Goal: Check status: Check status

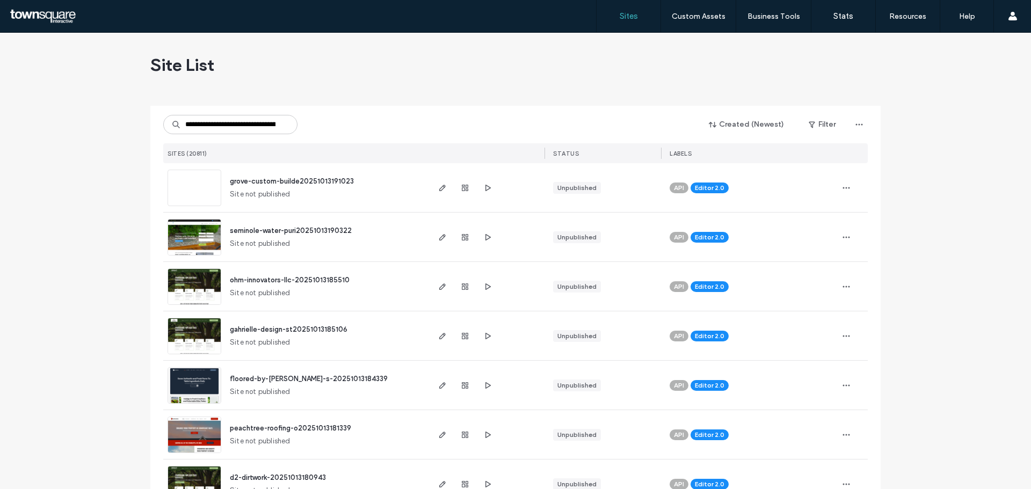
scroll to position [0, 56]
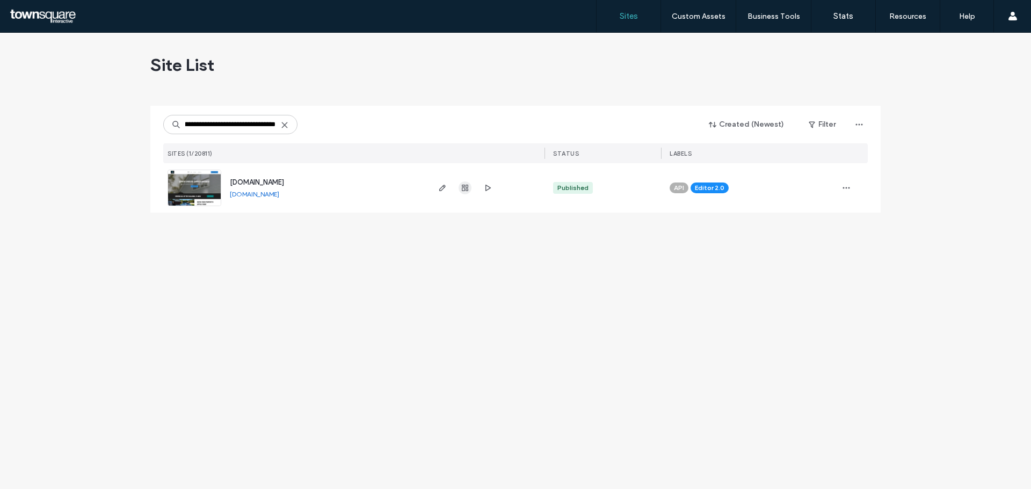
type input "**********"
click at [461, 189] on icon "button" at bounding box center [465, 188] width 9 height 9
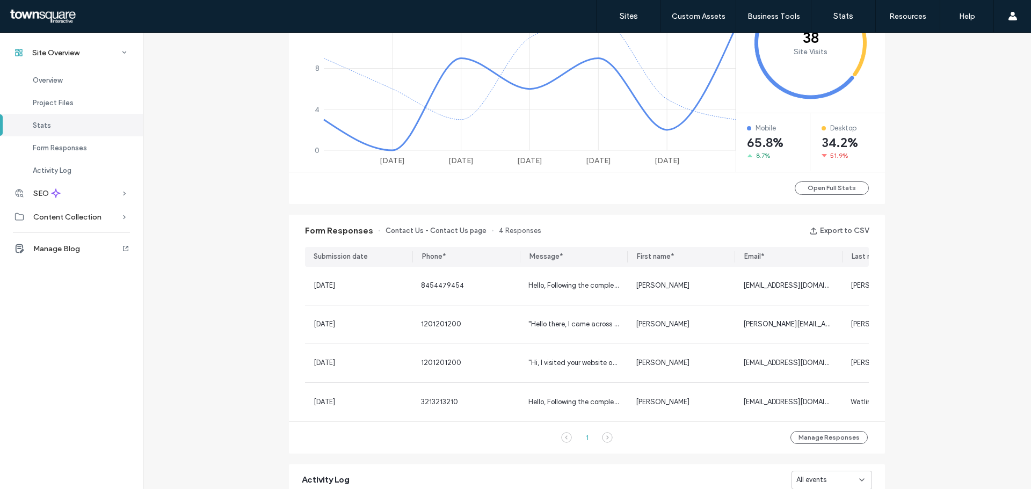
scroll to position [537, 0]
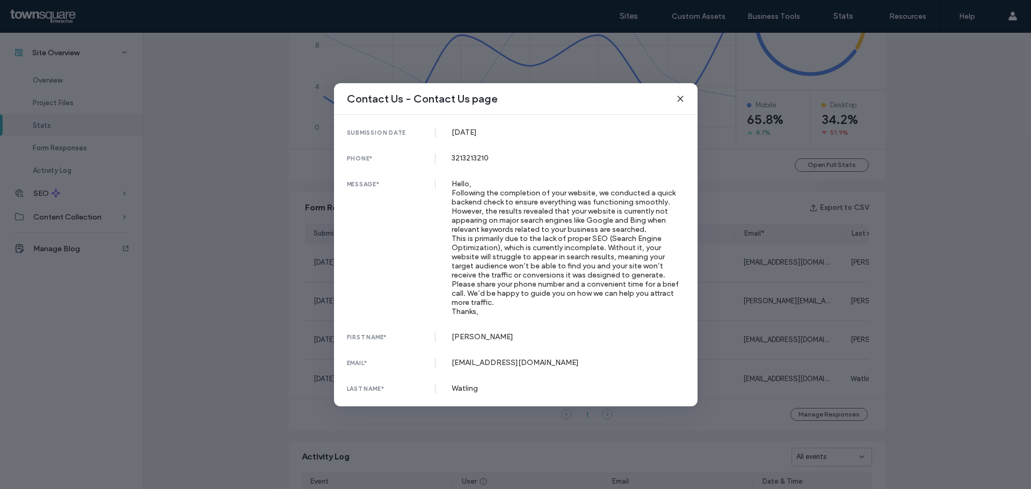
click at [683, 98] on icon at bounding box center [680, 98] width 9 height 9
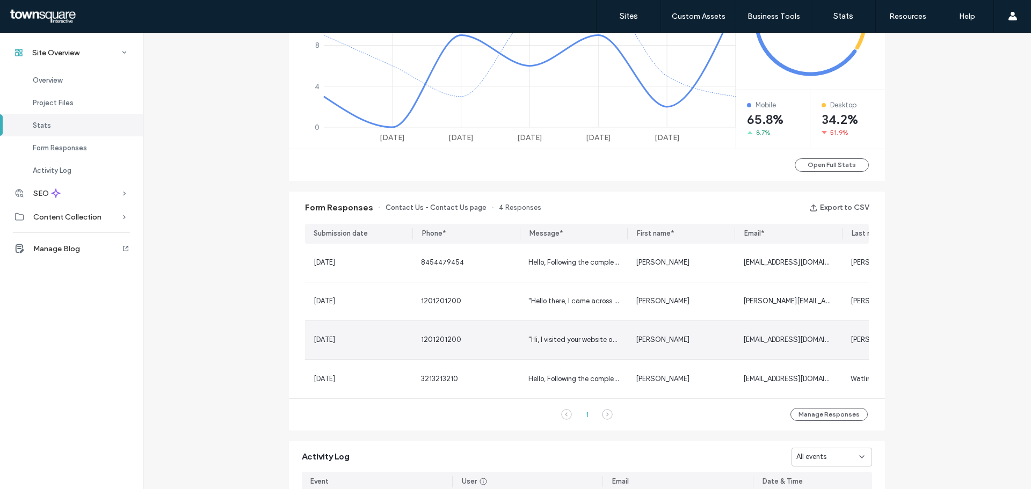
click at [542, 334] on div ""Hi, I visited your website online and discovered that it was not showing up in…" at bounding box center [573, 339] width 90 height 11
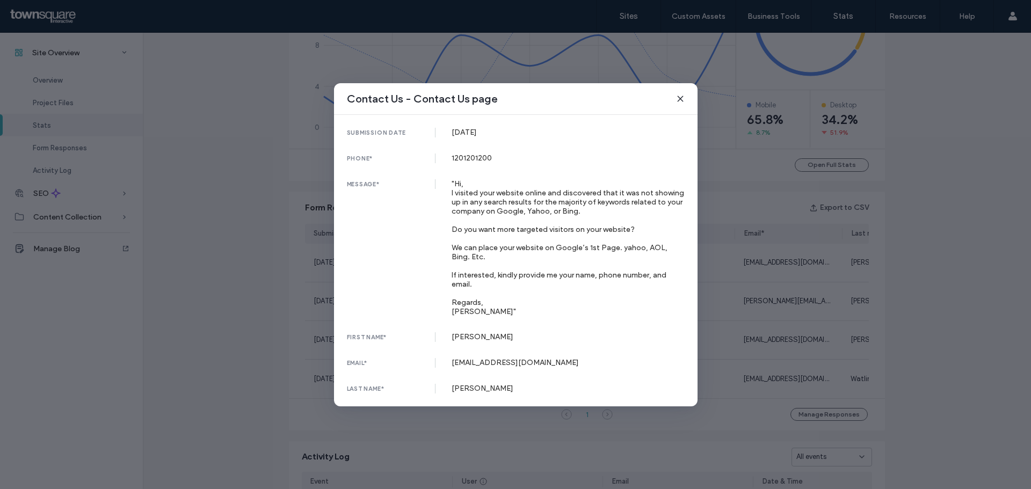
click at [683, 96] on icon at bounding box center [680, 98] width 9 height 9
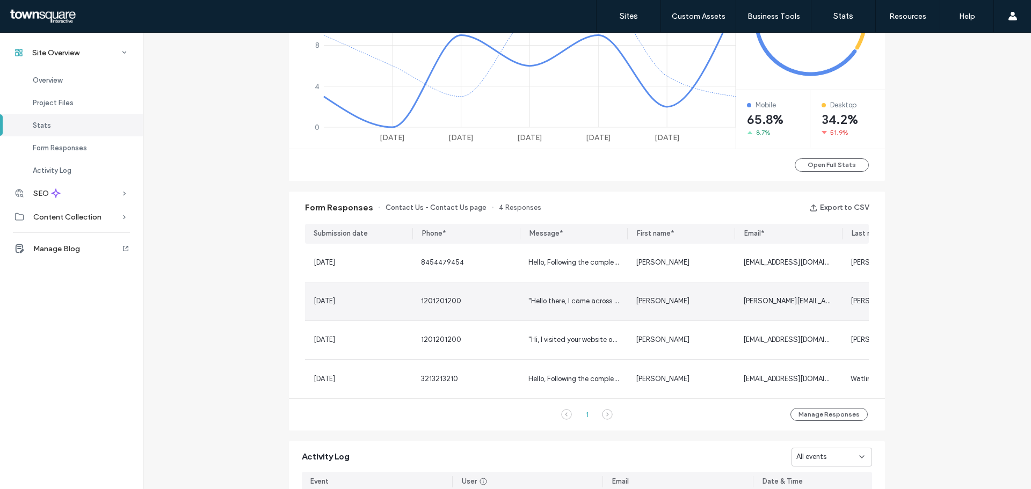
click at [544, 307] on div ""Hello there, I came across your Website, when searching on Google and noticed …" at bounding box center [573, 301] width 107 height 38
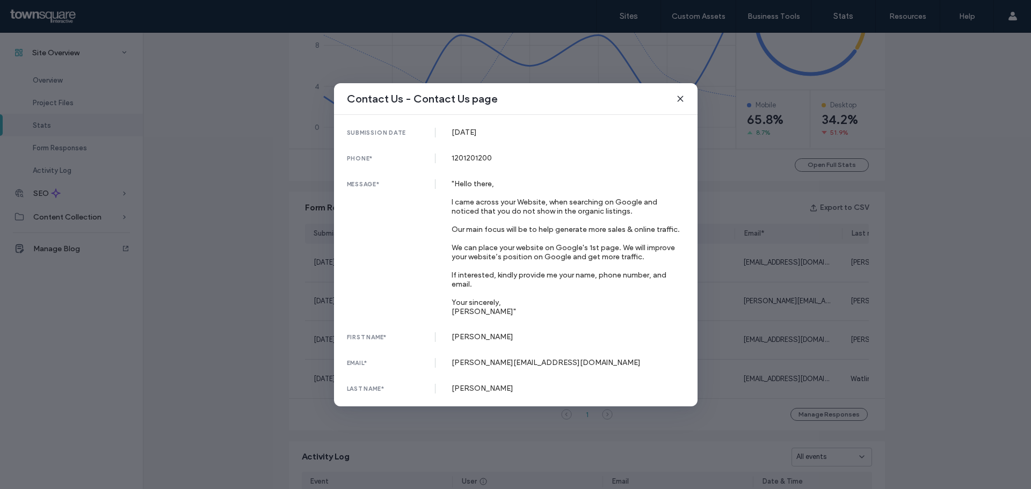
click at [681, 100] on use at bounding box center [680, 98] width 5 height 5
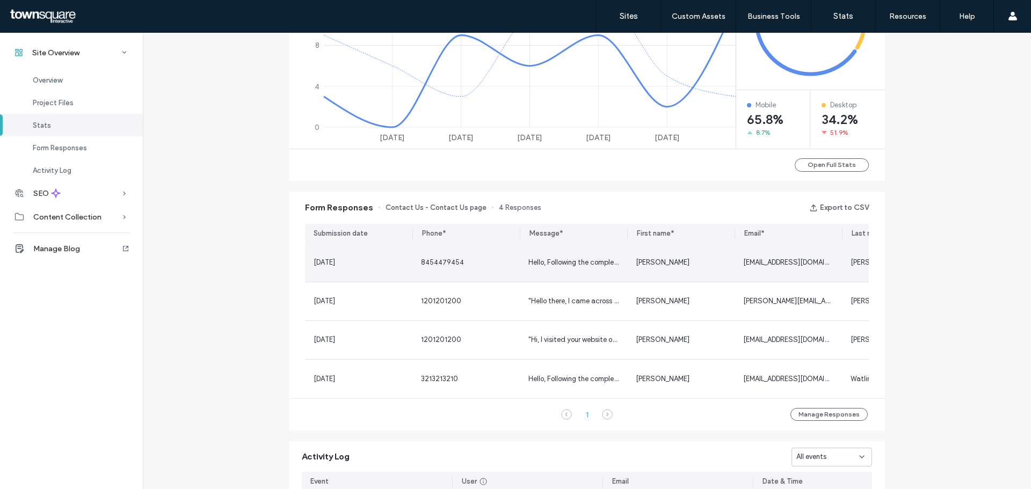
click at [555, 267] on div "Hello, Following the completion of your website, we conducted a quick backend c…" at bounding box center [573, 262] width 90 height 11
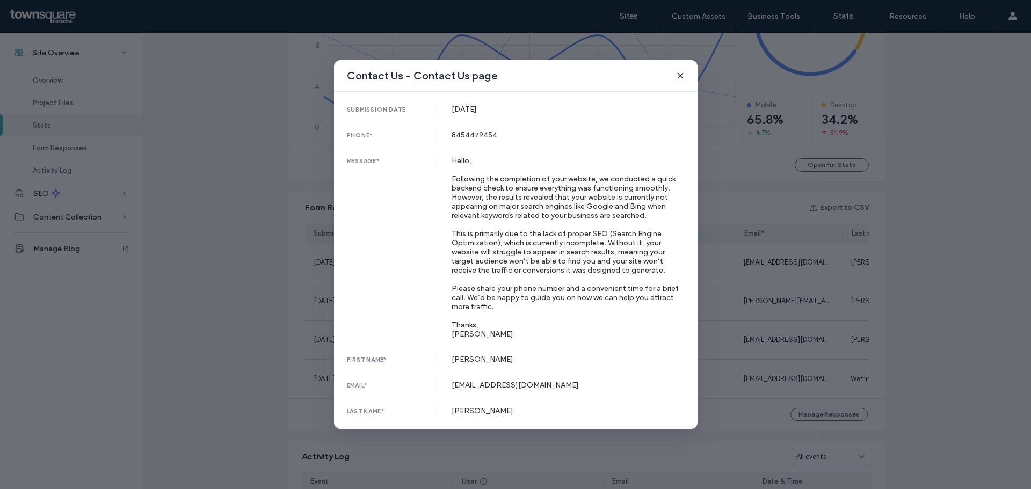
click at [679, 77] on use at bounding box center [680, 75] width 5 height 5
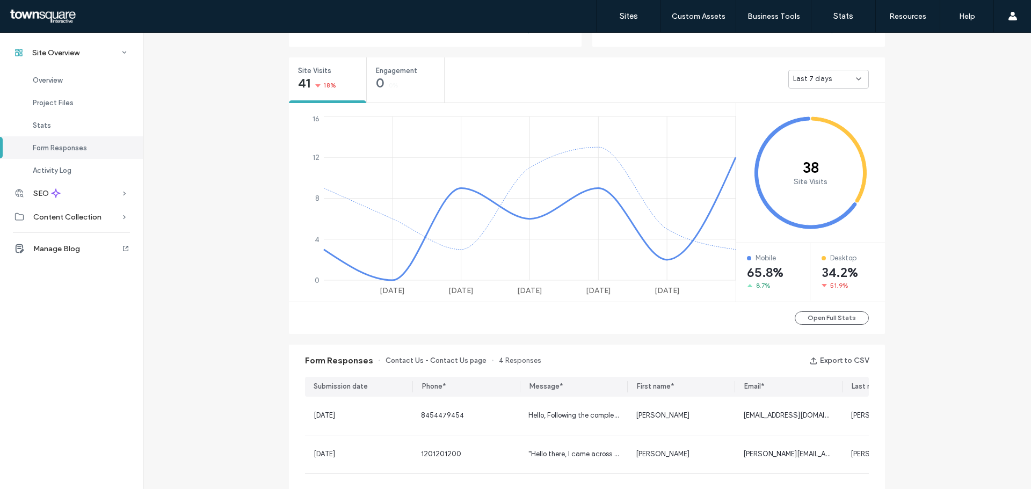
scroll to position [376, 0]
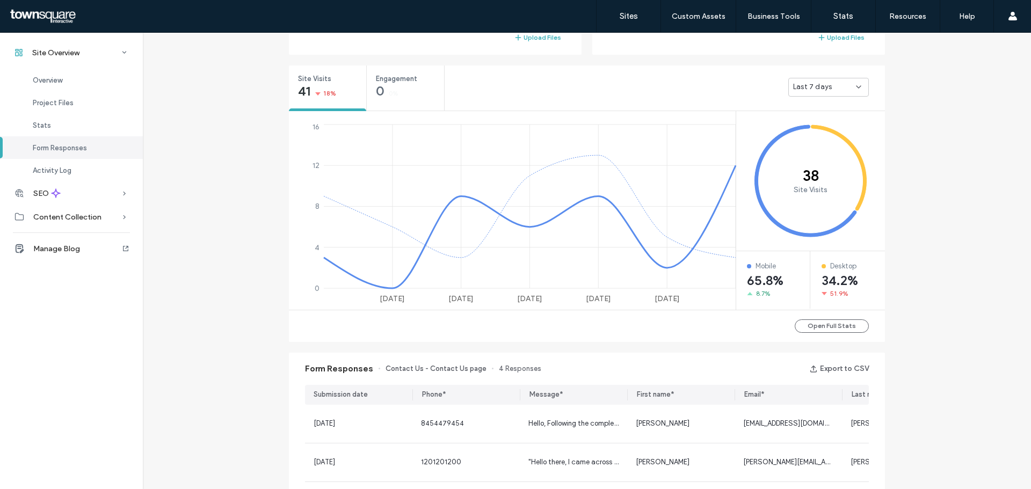
click at [926, 223] on div "Site Overview [DOMAIN_NAME] Site ID: 9f377793 [URL][DOMAIN_NAME] Editor 2.0 Pub…" at bounding box center [587, 282] width 888 height 1250
click at [814, 82] on span "Last 7 days" at bounding box center [812, 87] width 39 height 11
click at [808, 146] on span "Last 30 days" at bounding box center [810, 144] width 43 height 11
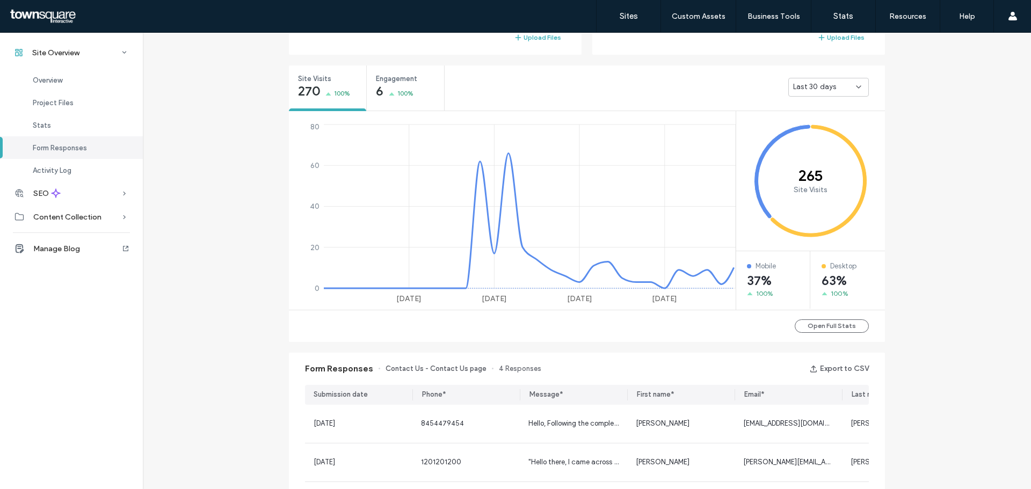
click at [925, 225] on div "Site Overview [DOMAIN_NAME] Site ID: 9f377793 [URL][DOMAIN_NAME] Editor 2.0 Pub…" at bounding box center [587, 282] width 888 height 1250
click at [901, 268] on div "Site Overview [DOMAIN_NAME] Site ID: 9f377793 [URL][DOMAIN_NAME] Editor 2.0 Pub…" at bounding box center [587, 282] width 888 height 1250
